Goal: Book appointment/travel/reservation

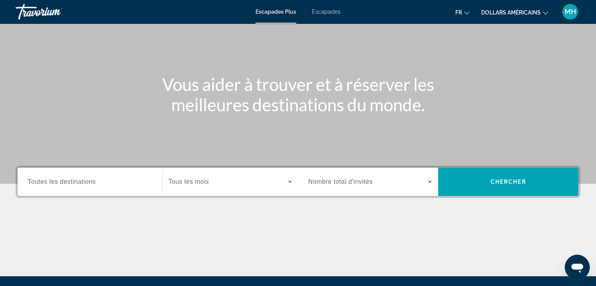
scroll to position [53, 0]
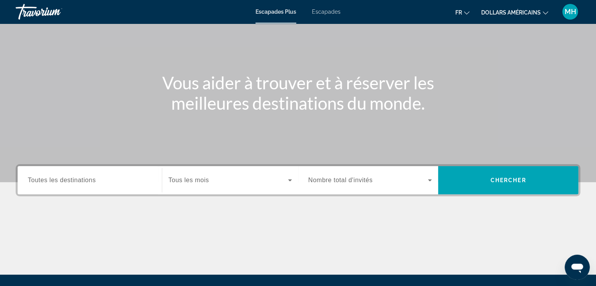
click at [56, 182] on span "Toutes les destinations" at bounding box center [62, 180] width 68 height 7
click at [56, 182] on input "Destination Toutes les destinations" at bounding box center [90, 180] width 124 height 9
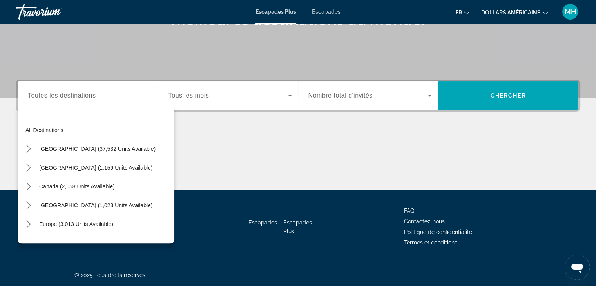
scroll to position [0, 0]
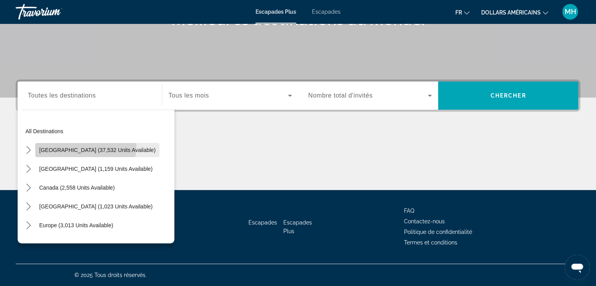
click at [83, 147] on span "[GEOGRAPHIC_DATA] (37,532 units available)" at bounding box center [97, 150] width 116 height 6
type input "**********"
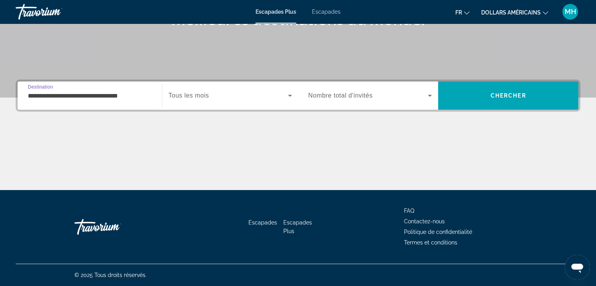
click at [289, 94] on icon "Widget de recherche" at bounding box center [289, 95] width 9 height 9
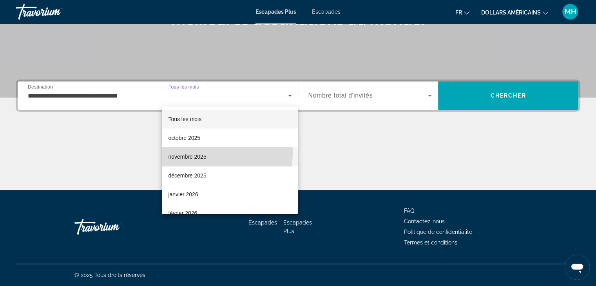
click at [187, 153] on span "novembre 2025" at bounding box center [187, 156] width 38 height 9
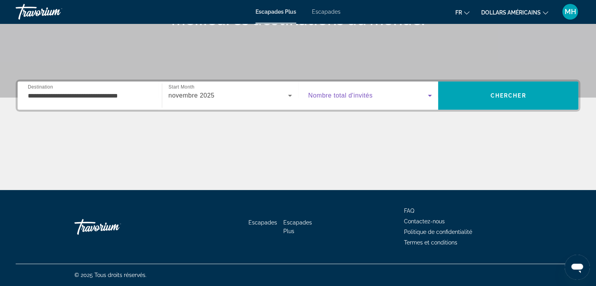
click at [425, 93] on icon "Widget de recherche" at bounding box center [429, 95] width 9 height 9
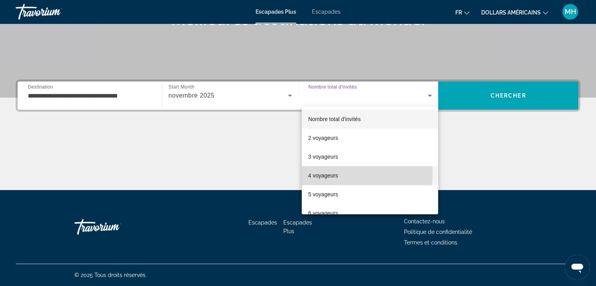
click at [323, 174] on font "4 voyageurs" at bounding box center [323, 175] width 30 height 6
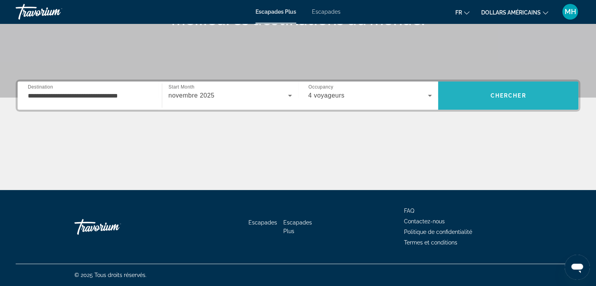
click at [511, 93] on span "Chercher" at bounding box center [508, 95] width 36 height 6
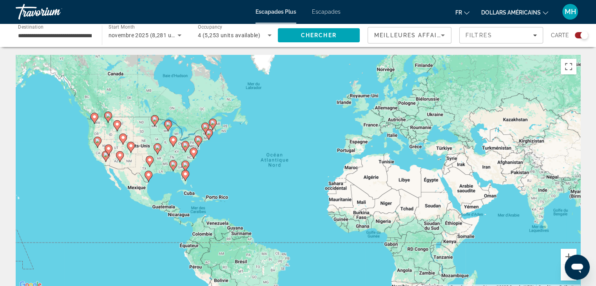
click at [193, 152] on image "Contenu principal" at bounding box center [193, 151] width 5 height 5
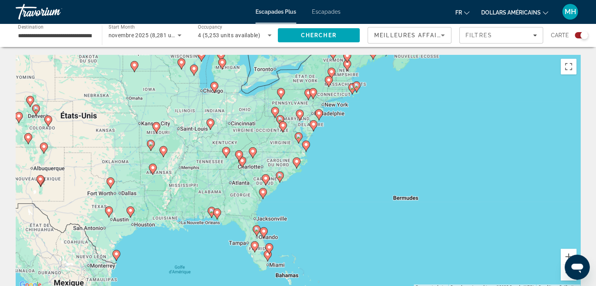
click at [332, 105] on div "Pour activer le glissement avec le clavier, appuyez sur Alt+Entrée. Une fois ce…" at bounding box center [298, 172] width 564 height 235
click at [318, 112] on image "Contenu principal" at bounding box center [318, 113] width 5 height 5
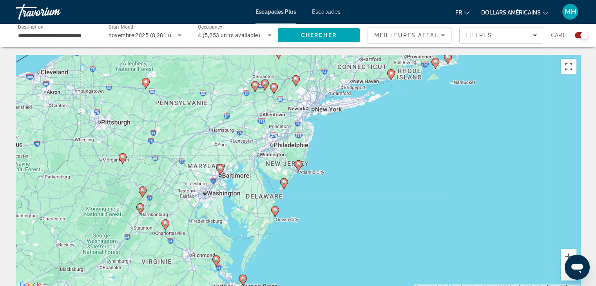
click at [322, 111] on div "Pour activer le glissement avec le clavier, appuyez sur Alt+Entrée. Une fois ce…" at bounding box center [298, 172] width 564 height 235
click at [71, 33] on input "**********" at bounding box center [55, 35] width 74 height 9
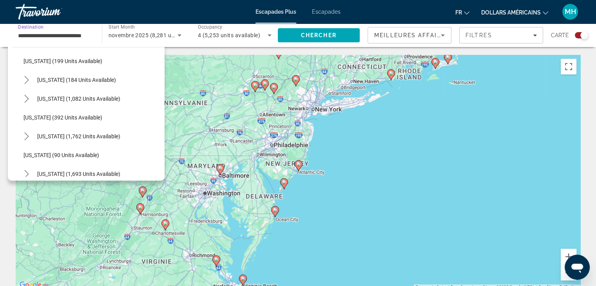
scroll to position [477, 0]
click at [70, 77] on span "[US_STATE] (184 units available)" at bounding box center [76, 80] width 79 height 6
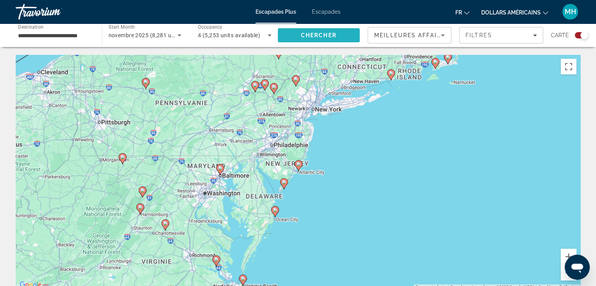
click at [320, 32] on span "Chercher" at bounding box center [319, 35] width 36 height 6
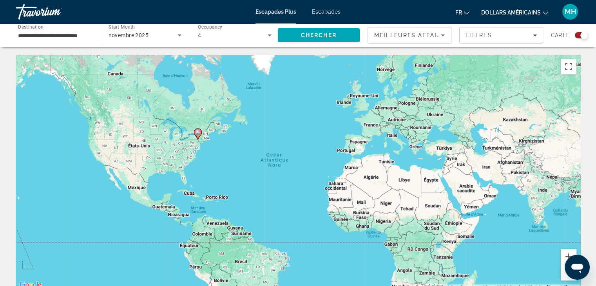
click at [197, 132] on image "Contenu principal" at bounding box center [197, 132] width 5 height 5
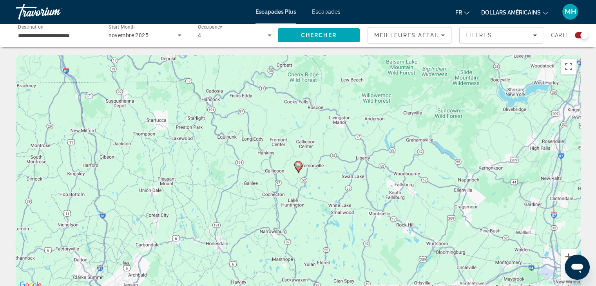
click at [29, 29] on span "Destination" at bounding box center [30, 26] width 25 height 5
click at [29, 31] on input "**********" at bounding box center [55, 35] width 74 height 9
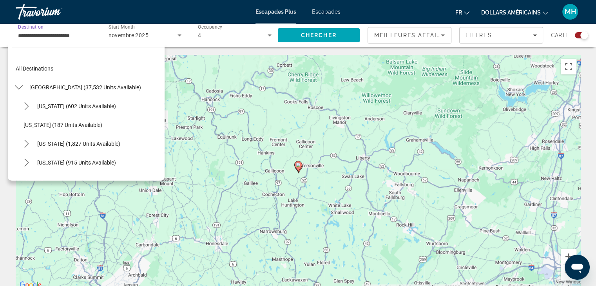
scroll to position [460, 0]
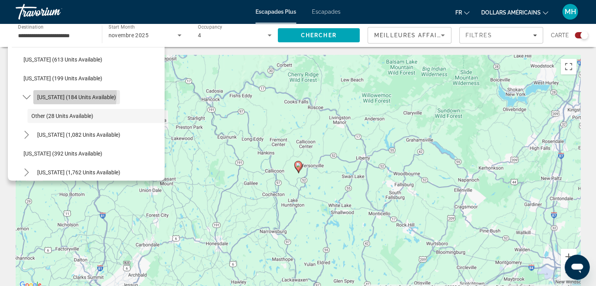
click at [56, 94] on span "[US_STATE] (184 units available)" at bounding box center [76, 97] width 79 height 6
type input "**********"
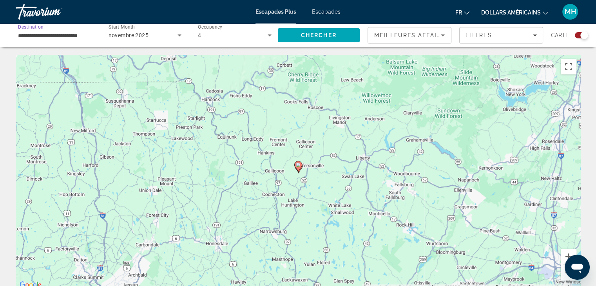
click at [69, 36] on input "**********" at bounding box center [55, 35] width 74 height 9
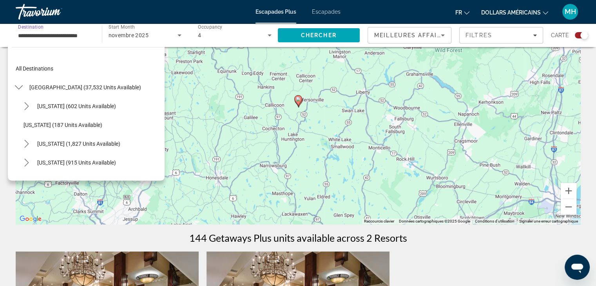
scroll to position [0, 0]
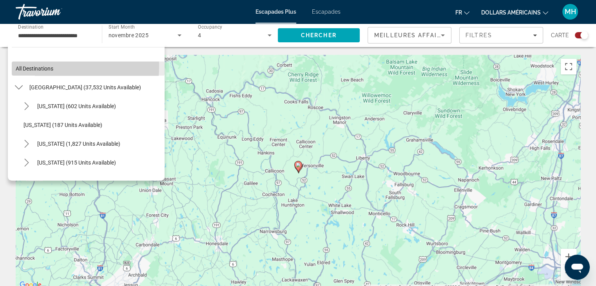
click at [47, 66] on span "All destinations" at bounding box center [35, 68] width 38 height 6
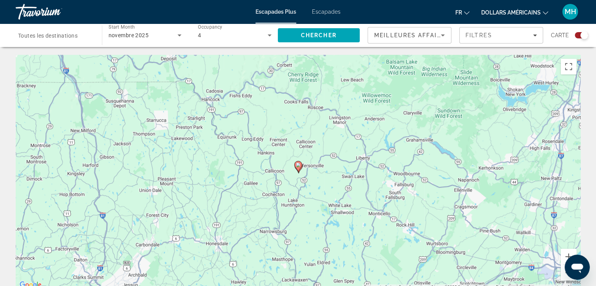
click at [54, 34] on span "Toutes les destinations" at bounding box center [48, 36] width 60 height 6
click at [54, 34] on input "Destination Toutes les destinations" at bounding box center [55, 35] width 74 height 9
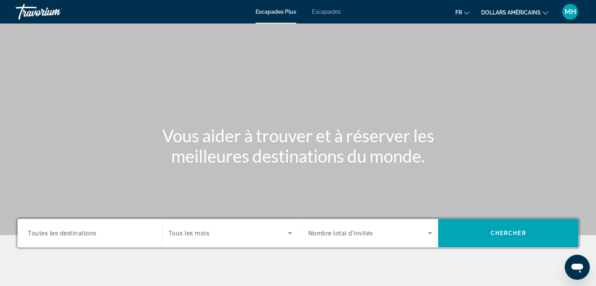
click at [327, 11] on font "Escapades" at bounding box center [326, 12] width 29 height 6
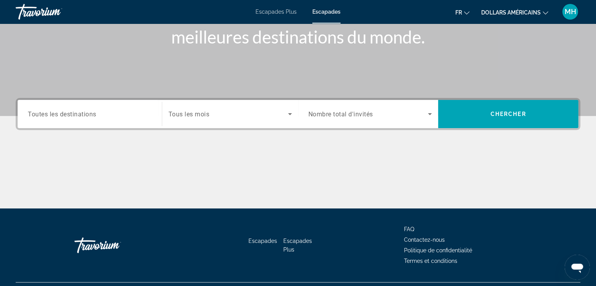
scroll to position [137, 0]
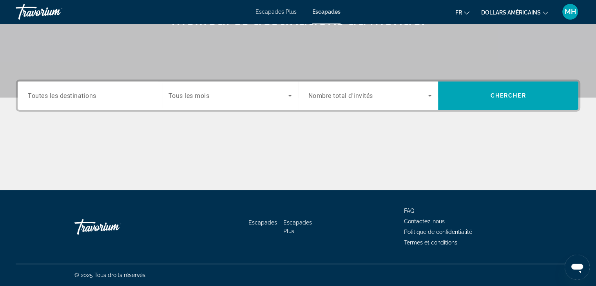
click at [79, 92] on span "Toutes les destinations" at bounding box center [62, 95] width 69 height 7
click at [79, 92] on input "Destination Toutes les destinations" at bounding box center [90, 95] width 124 height 9
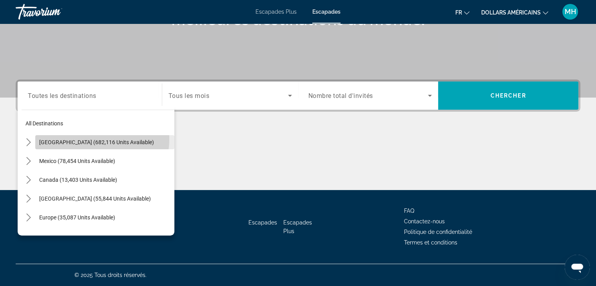
click at [83, 139] on span "[GEOGRAPHIC_DATA] (682,116 units available)" at bounding box center [96, 142] width 115 height 6
type input "**********"
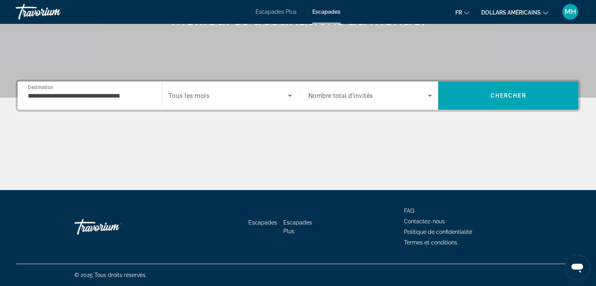
click at [193, 96] on span "Tous les mois" at bounding box center [188, 95] width 41 height 7
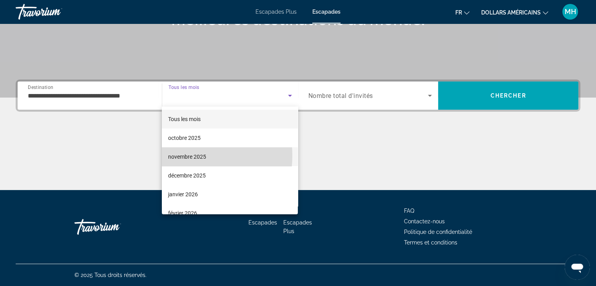
click at [180, 155] on font "novembre 2025" at bounding box center [187, 157] width 38 height 6
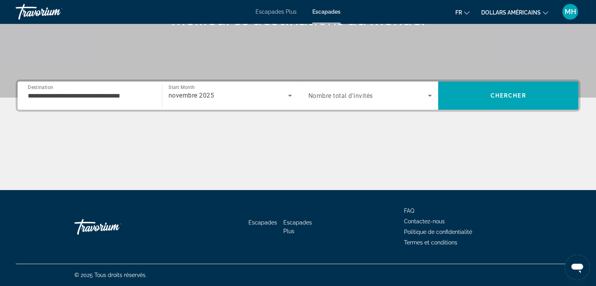
click at [359, 94] on span "Nombre total d'invités" at bounding box center [340, 95] width 65 height 7
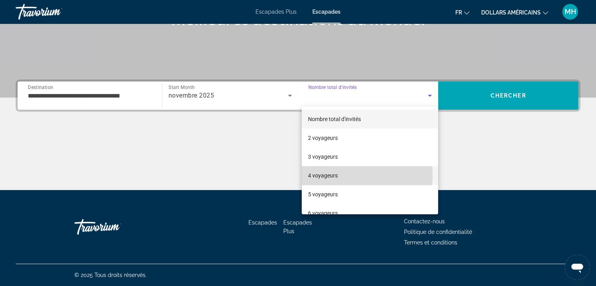
click at [320, 175] on font "4 voyageurs" at bounding box center [323, 175] width 30 height 6
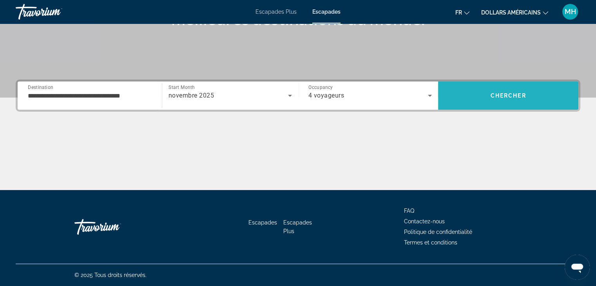
click at [506, 90] on span "Search" at bounding box center [508, 95] width 140 height 19
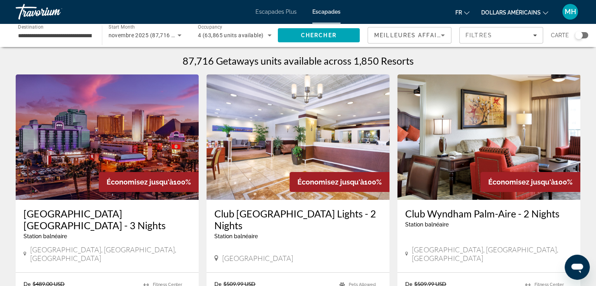
click at [55, 32] on input "**********" at bounding box center [55, 35] width 74 height 9
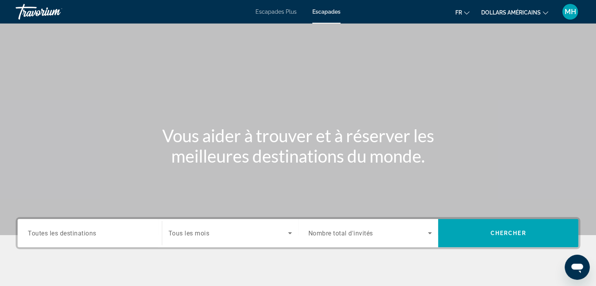
click at [92, 233] on span "Toutes les destinations" at bounding box center [62, 232] width 69 height 7
click at [92, 233] on input "Destination Toutes les destinations" at bounding box center [90, 233] width 124 height 9
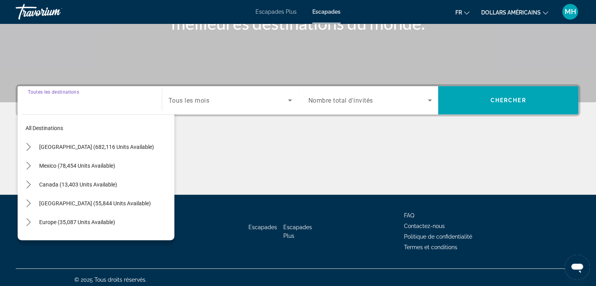
scroll to position [137, 0]
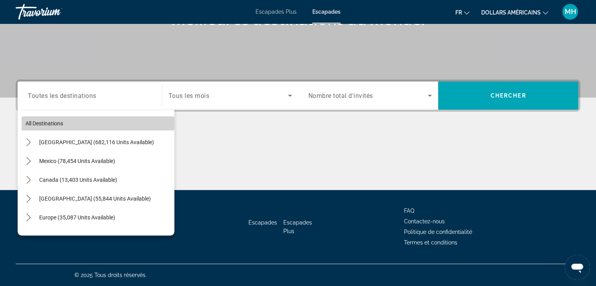
click at [114, 121] on span "Select destination: All destinations" at bounding box center [98, 123] width 153 height 19
type input "**********"
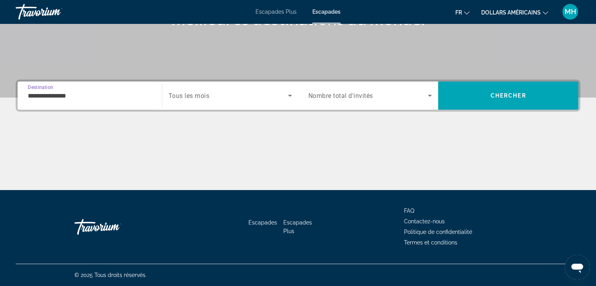
click at [92, 98] on input "**********" at bounding box center [90, 95] width 124 height 9
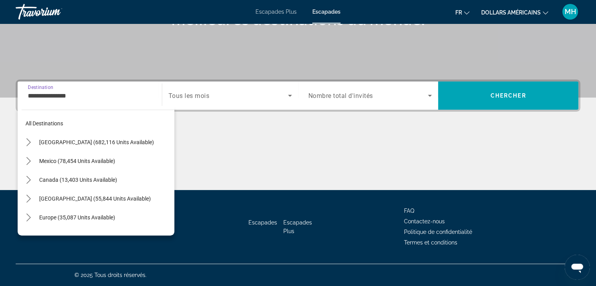
click at [77, 95] on input "**********" at bounding box center [90, 95] width 124 height 9
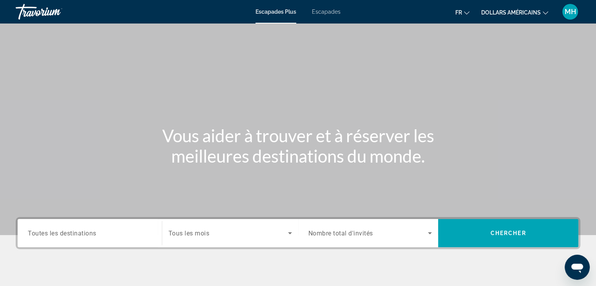
click at [280, 66] on div "Contenu principal" at bounding box center [298, 117] width 596 height 235
click at [327, 9] on font "Escapades" at bounding box center [326, 12] width 29 height 6
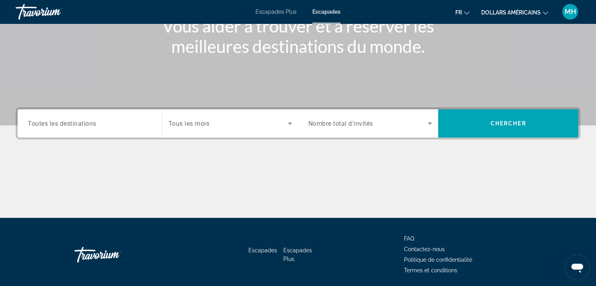
scroll to position [117, 0]
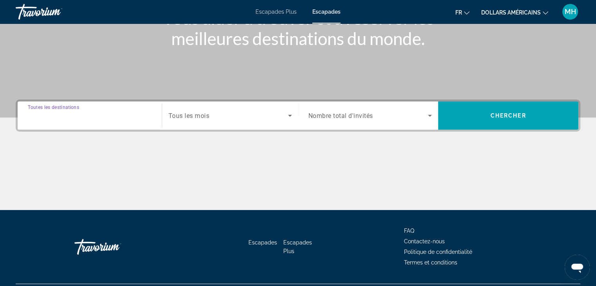
click at [113, 113] on input "Destination Toutes les destinations" at bounding box center [90, 115] width 124 height 9
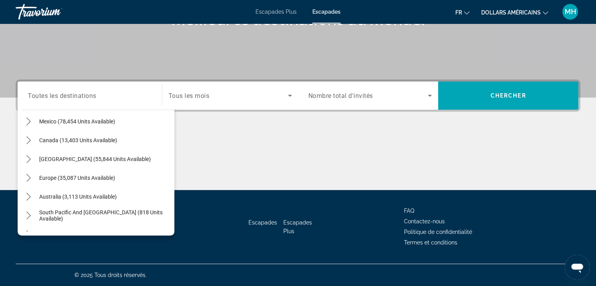
scroll to position [33, 0]
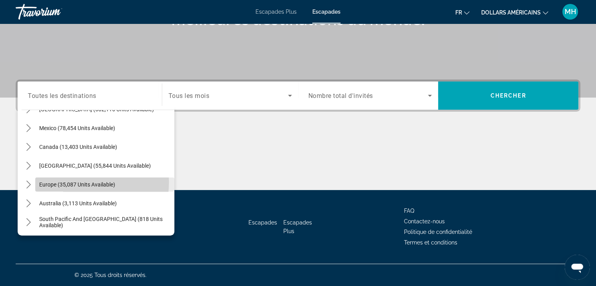
click at [66, 182] on span "Europe (35,087 units available)" at bounding box center [77, 184] width 76 height 6
type input "**********"
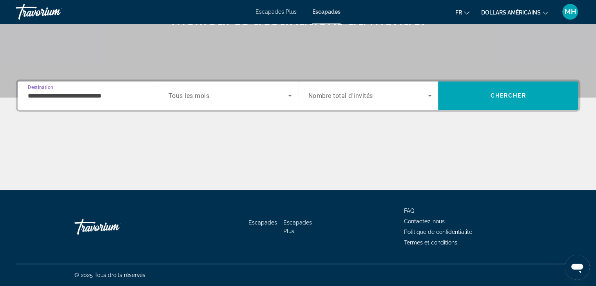
click at [221, 95] on span "Search widget" at bounding box center [227, 95] width 119 height 9
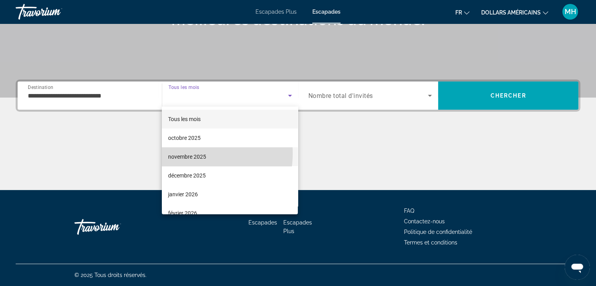
click at [184, 154] on font "novembre 2025" at bounding box center [187, 157] width 38 height 6
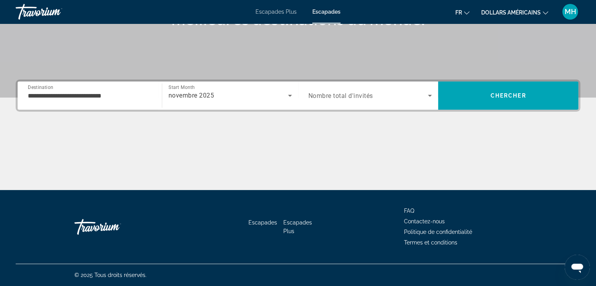
click at [367, 94] on span "Nombre total d'invités" at bounding box center [340, 95] width 65 height 7
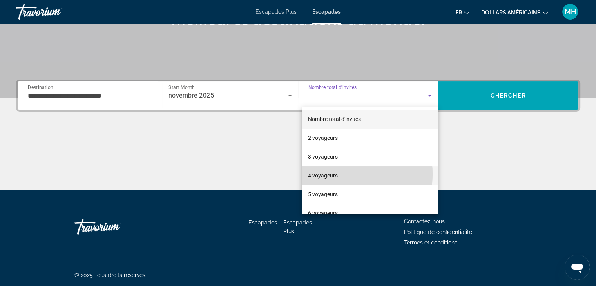
click at [321, 174] on font "4 voyageurs" at bounding box center [323, 175] width 30 height 6
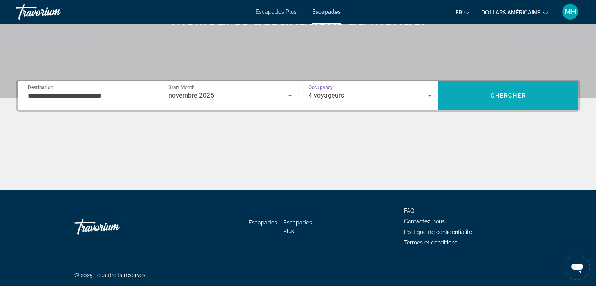
click at [504, 95] on span "Chercher" at bounding box center [508, 95] width 36 height 6
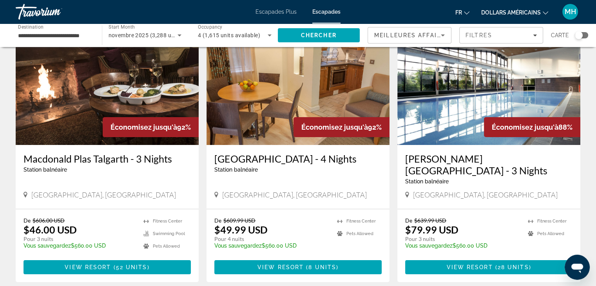
scroll to position [60, 0]
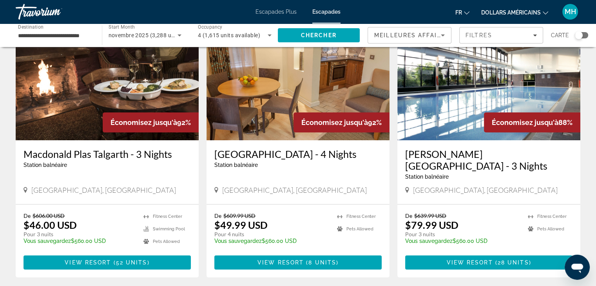
click at [579, 34] on div "Search widget" at bounding box center [579, 35] width 8 height 8
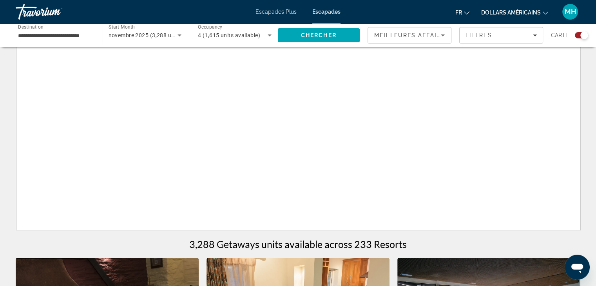
scroll to position [302, 0]
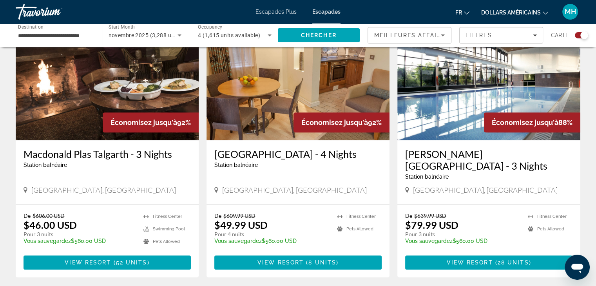
click at [583, 35] on div "Search widget" at bounding box center [584, 35] width 8 height 8
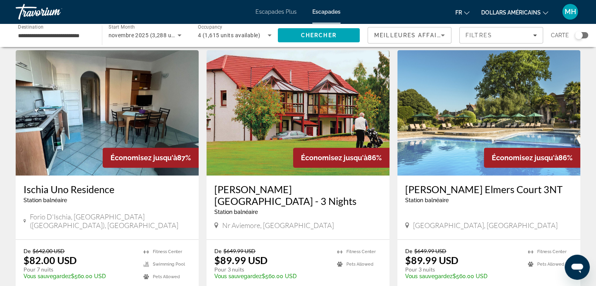
scroll to position [60, 0]
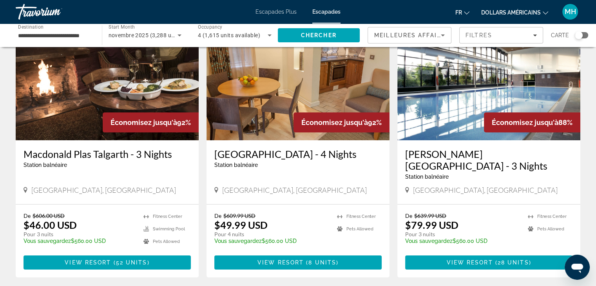
click at [561, 36] on span "Carte" at bounding box center [560, 35] width 18 height 11
click at [489, 33] on span "Filtres" at bounding box center [478, 35] width 27 height 6
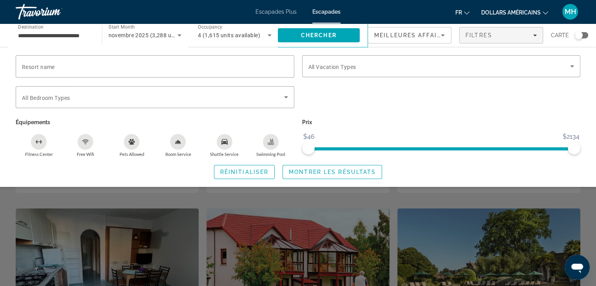
scroll to position [0, 0]
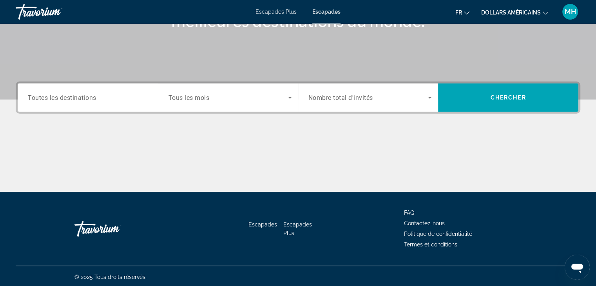
scroll to position [137, 0]
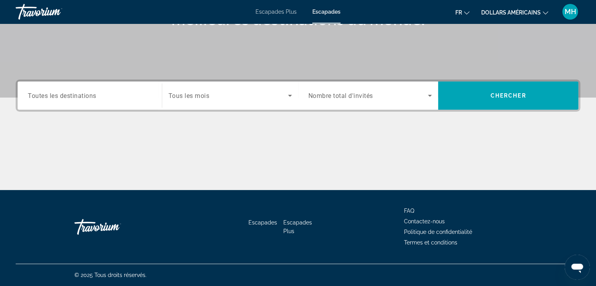
click at [89, 97] on span "Toutes les destinations" at bounding box center [62, 95] width 69 height 7
click at [89, 97] on input "Destination Toutes les destinations" at bounding box center [90, 95] width 124 height 9
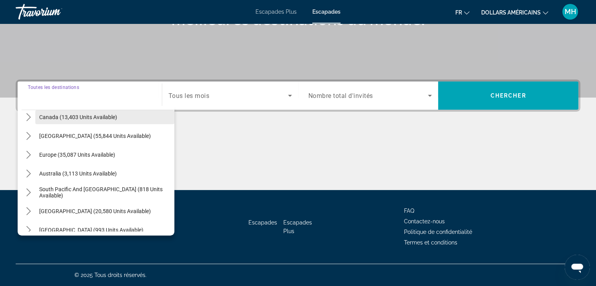
scroll to position [63, 0]
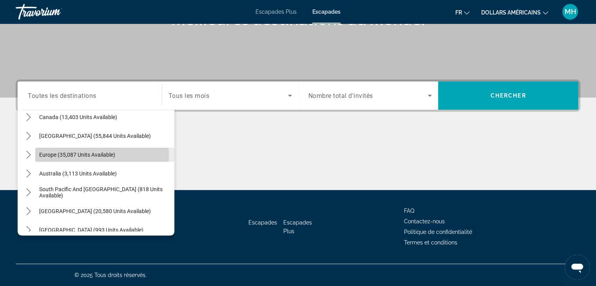
click at [84, 154] on span "Europe (35,087 units available)" at bounding box center [77, 155] width 76 height 6
type input "**********"
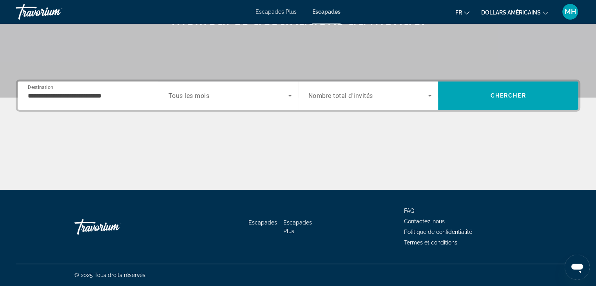
click at [273, 11] on font "Escapades Plus" at bounding box center [275, 12] width 41 height 6
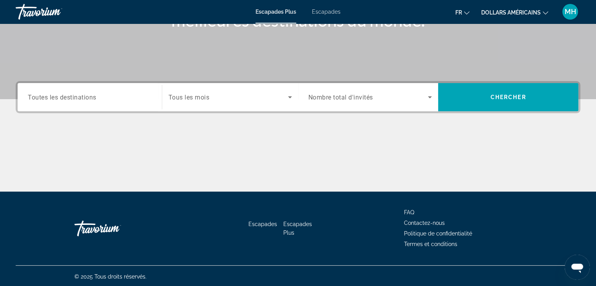
scroll to position [137, 0]
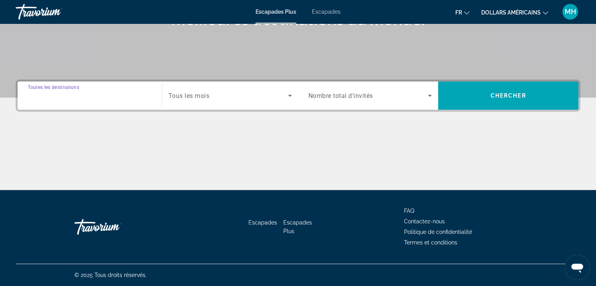
click at [117, 92] on input "Destination Toutes les destinations" at bounding box center [90, 95] width 124 height 9
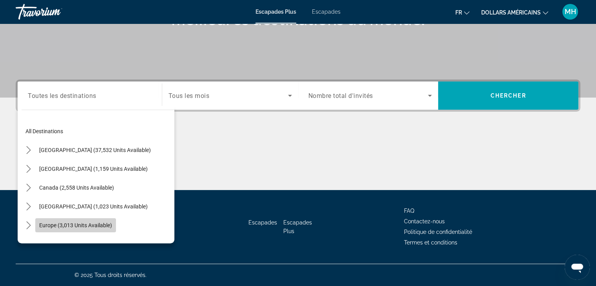
click at [68, 223] on span "Europe (3,013 units available)" at bounding box center [75, 225] width 73 height 6
type input "**********"
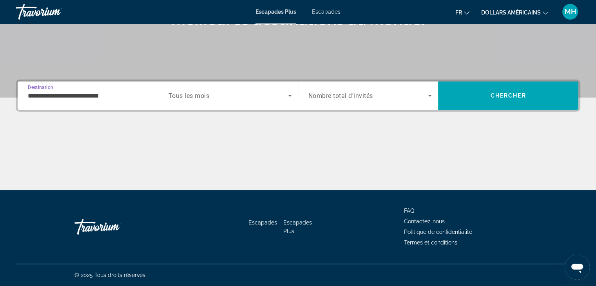
click at [215, 95] on span "Search widget" at bounding box center [227, 95] width 119 height 9
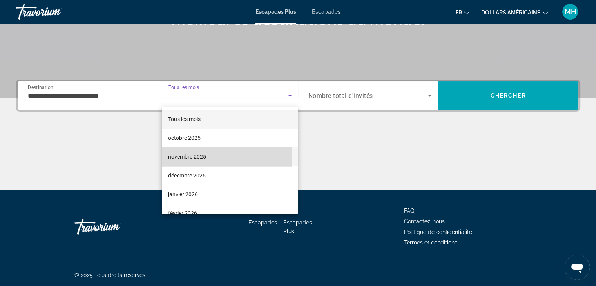
click at [183, 155] on font "novembre 2025" at bounding box center [187, 157] width 38 height 6
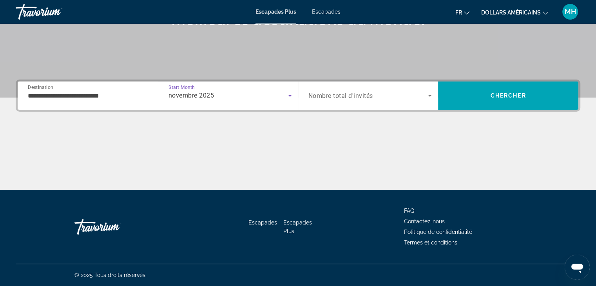
click at [378, 89] on div "Search widget" at bounding box center [370, 96] width 124 height 22
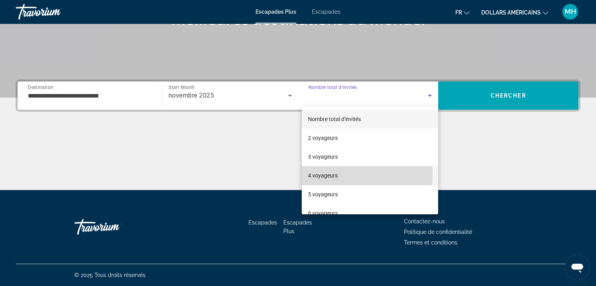
click at [325, 175] on font "4 voyageurs" at bounding box center [323, 175] width 30 height 6
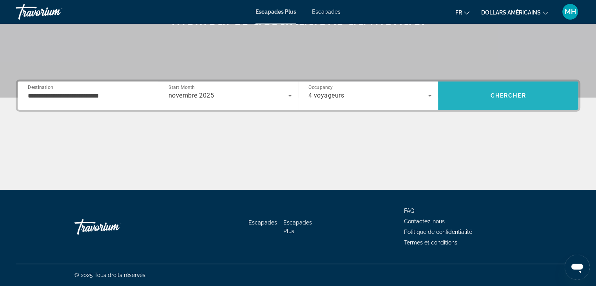
click at [509, 96] on span "Chercher" at bounding box center [508, 95] width 36 height 6
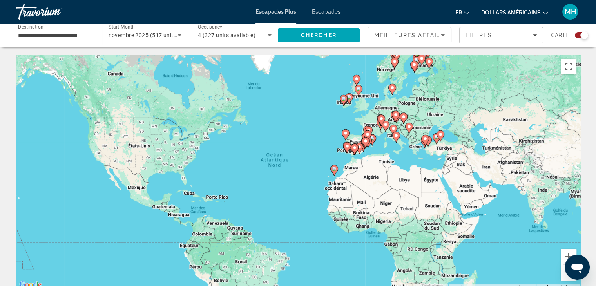
click at [362, 90] on icon "Contenu principal" at bounding box center [357, 90] width 7 height 10
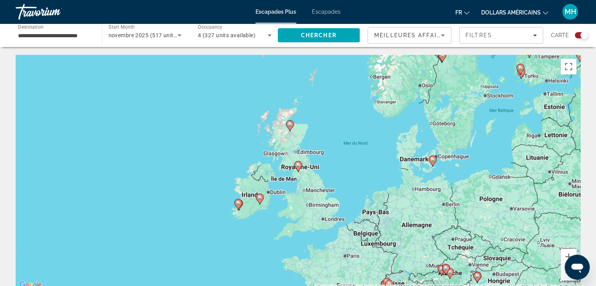
click at [298, 164] on image "Contenu principal" at bounding box center [298, 165] width 5 height 5
type input "**********"
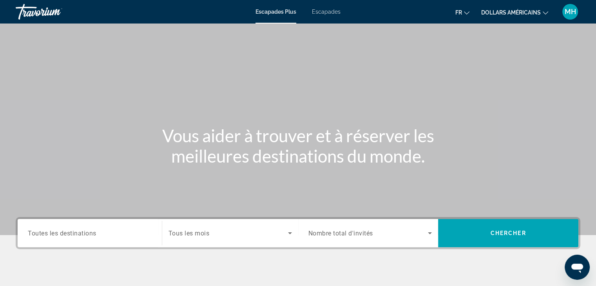
click at [328, 11] on font "Escapades" at bounding box center [326, 12] width 29 height 6
click at [74, 225] on div "Search widget" at bounding box center [90, 233] width 124 height 22
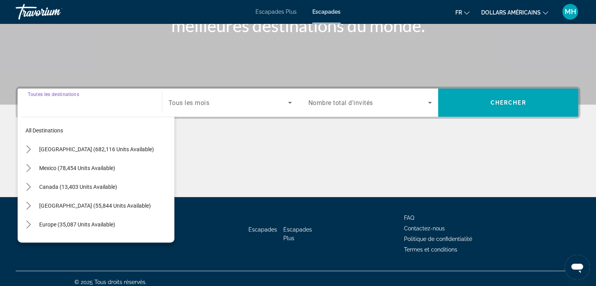
scroll to position [137, 0]
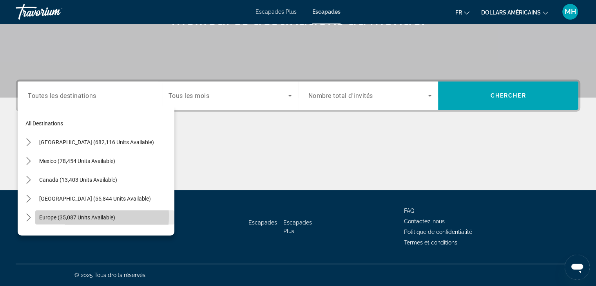
click at [67, 216] on span "Europe (35,087 units available)" at bounding box center [77, 217] width 76 height 6
type input "**********"
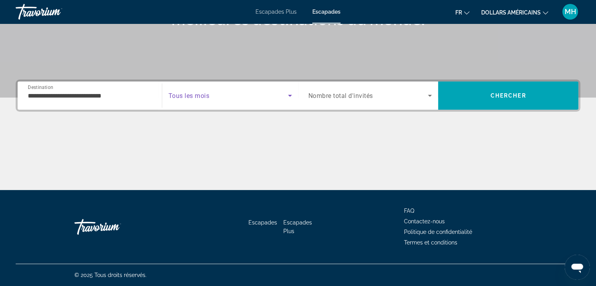
click at [244, 92] on span "Search widget" at bounding box center [227, 95] width 119 height 9
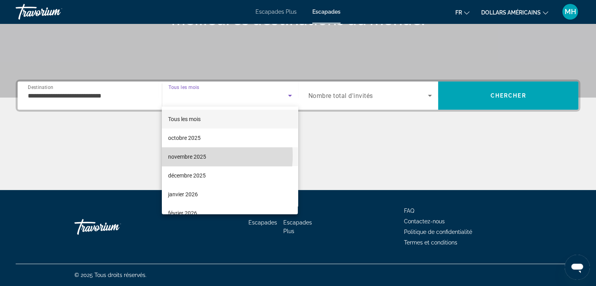
click at [192, 155] on font "novembre 2025" at bounding box center [187, 157] width 38 height 6
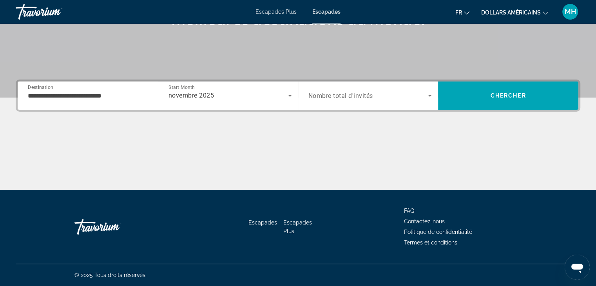
click at [372, 99] on span "Nombre total d'invités" at bounding box center [340, 95] width 65 height 7
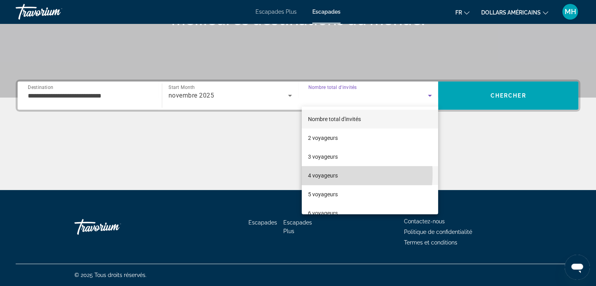
click at [319, 174] on font "4 voyageurs" at bounding box center [323, 175] width 30 height 6
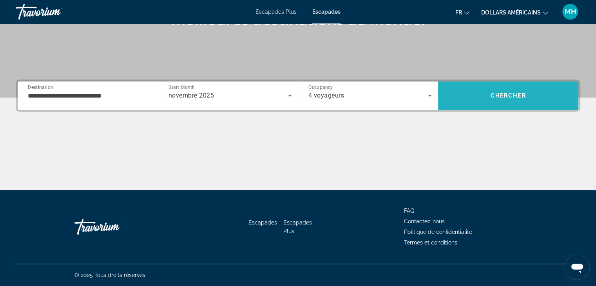
click at [504, 93] on span "Chercher" at bounding box center [508, 95] width 36 height 6
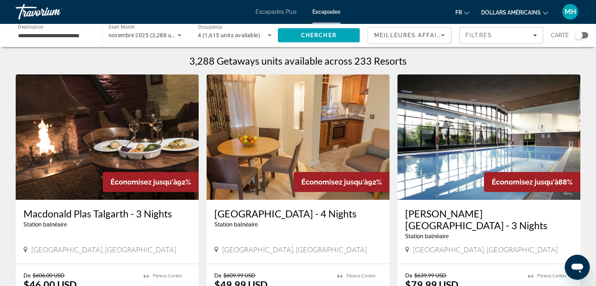
click at [559, 34] on span "Carte" at bounding box center [560, 35] width 18 height 11
click at [401, 35] on span "Meilleures affaires" at bounding box center [411, 35] width 75 height 6
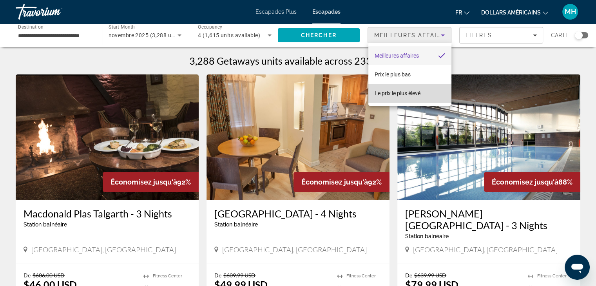
click at [391, 91] on font "Le prix le plus élevé" at bounding box center [397, 93] width 46 height 6
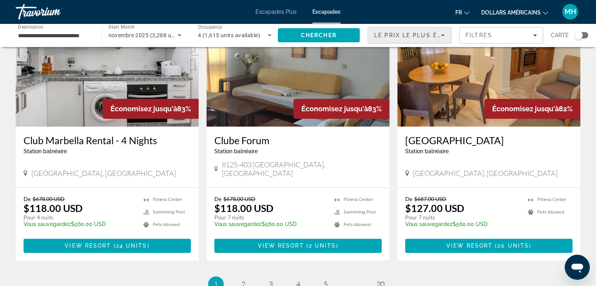
scroll to position [992, 0]
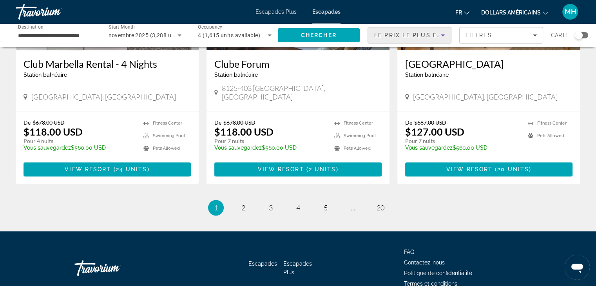
click at [404, 32] on div "Le prix le plus élevé" at bounding box center [407, 35] width 67 height 9
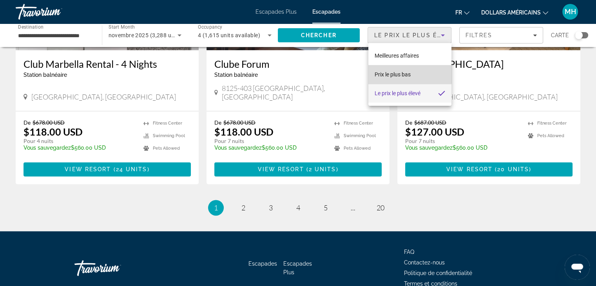
click at [393, 73] on font "Prix ​​​​le plus bas" at bounding box center [392, 74] width 36 height 6
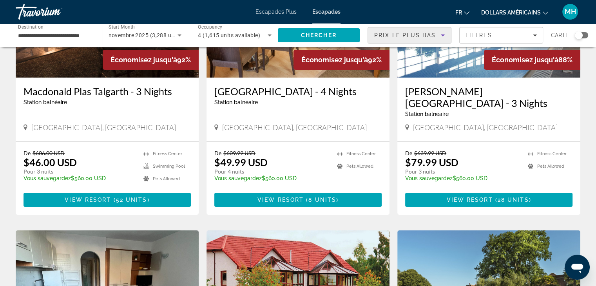
scroll to position [0, 0]
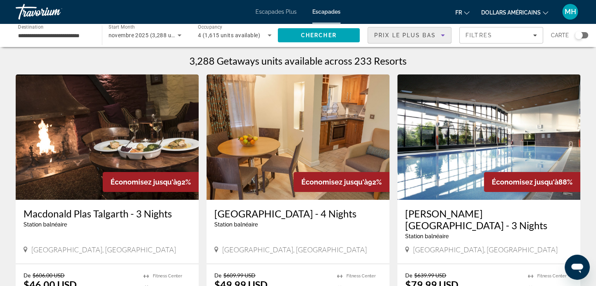
click at [438, 33] on icon "Sort by" at bounding box center [442, 35] width 9 height 9
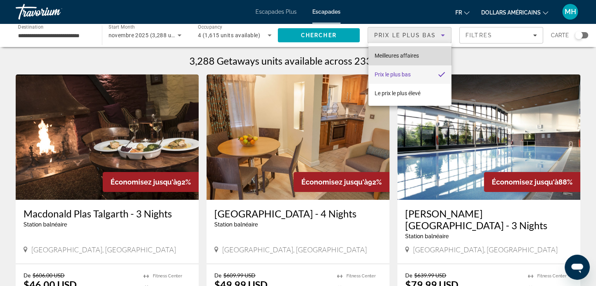
click at [419, 53] on font "Meilleures affaires" at bounding box center [396, 55] width 44 height 6
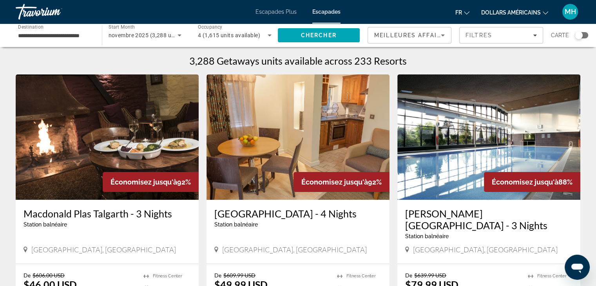
click at [19, 57] on div "3,288 Getaways units available across 233 Resorts" at bounding box center [298, 61] width 564 height 12
